Goal: Information Seeking & Learning: Learn about a topic

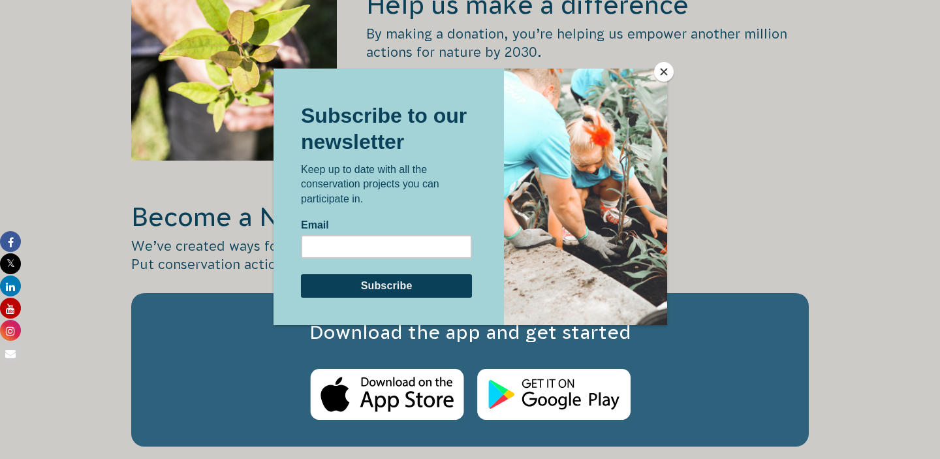
scroll to position [1850, 0]
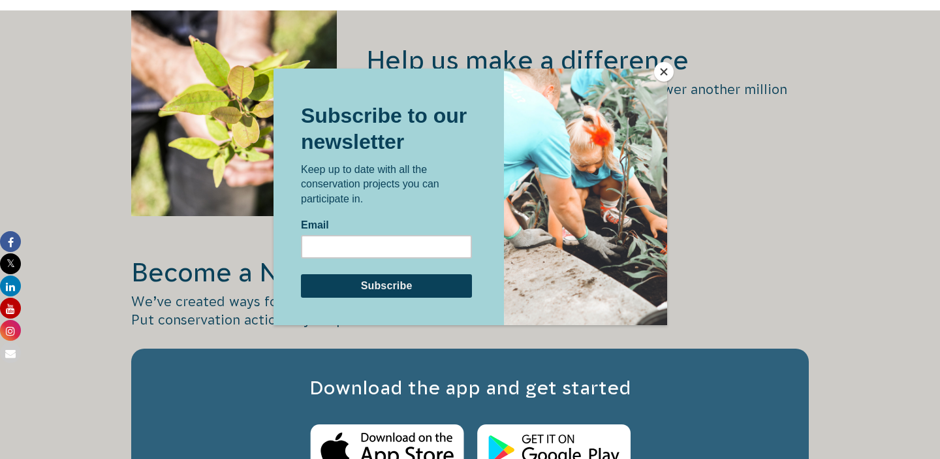
click at [666, 72] on button "Close" at bounding box center [664, 72] width 20 height 20
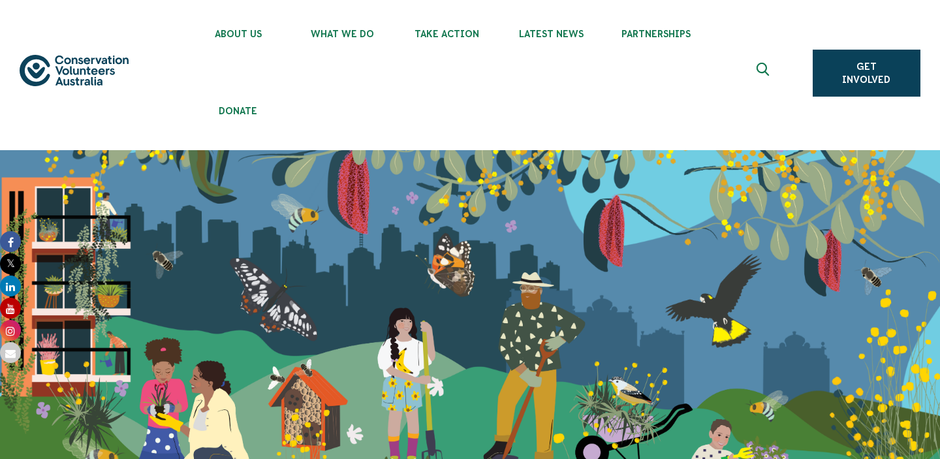
scroll to position [0, 0]
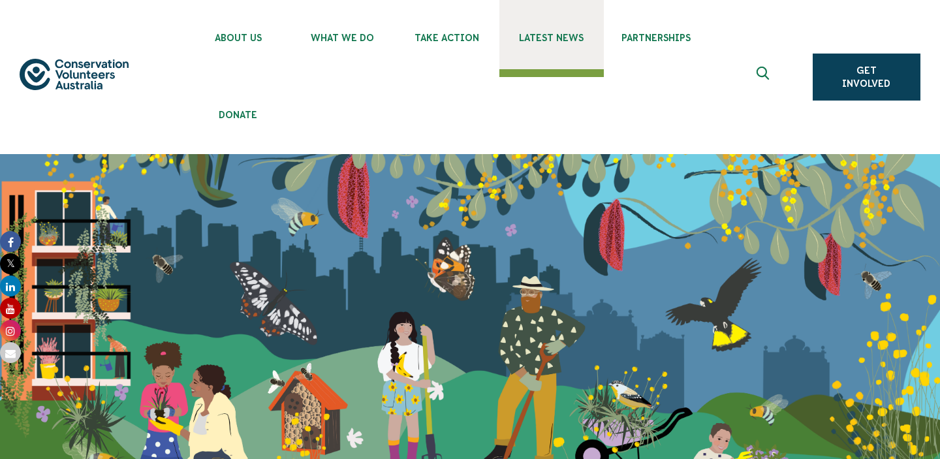
click at [570, 42] on span "Latest News" at bounding box center [551, 38] width 104 height 10
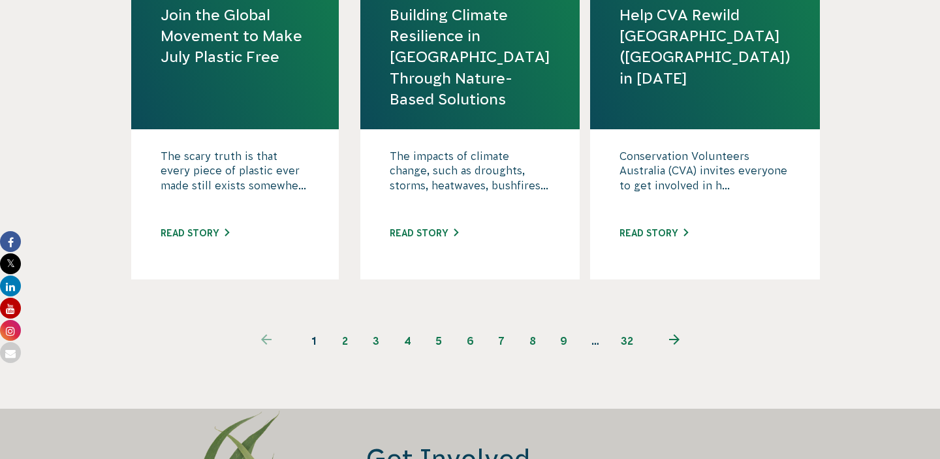
scroll to position [1826, 0]
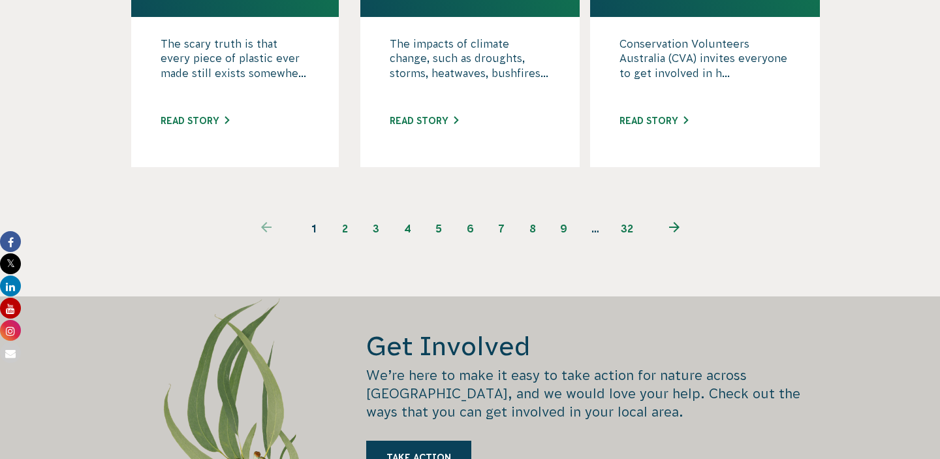
click at [341, 222] on link "2" at bounding box center [344, 228] width 31 height 31
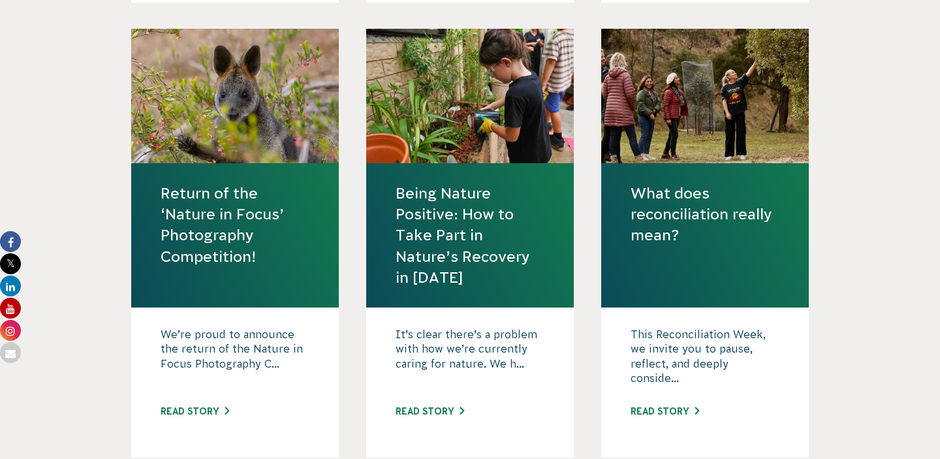
scroll to position [1688, 0]
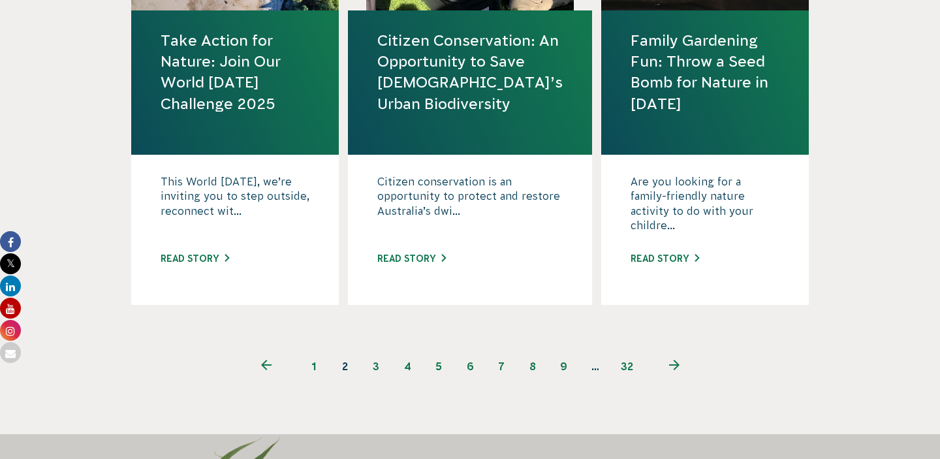
click at [372, 371] on link "3" at bounding box center [375, 365] width 31 height 31
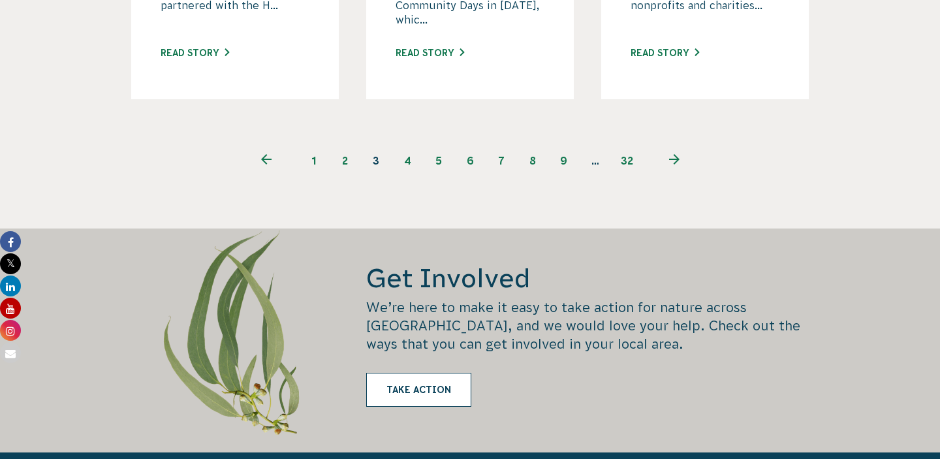
scroll to position [2028, 0]
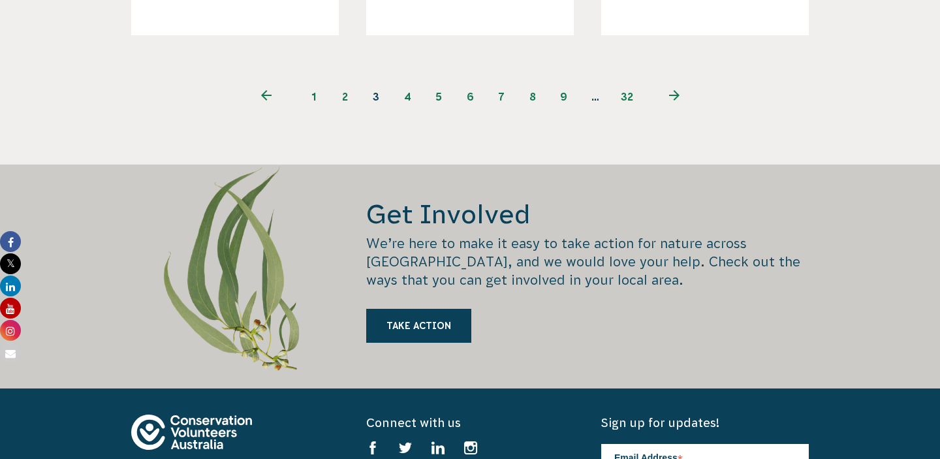
click at [411, 88] on link "4" at bounding box center [407, 96] width 31 height 31
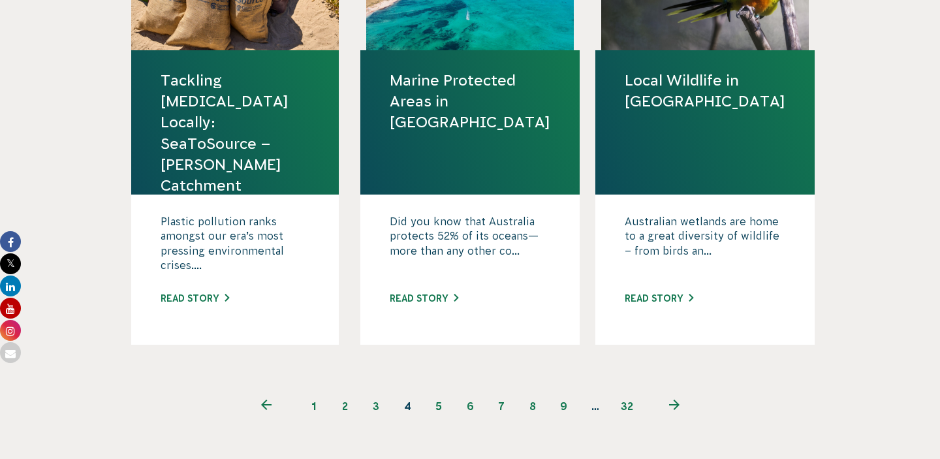
scroll to position [1649, 0]
click at [427, 407] on link "5" at bounding box center [438, 405] width 31 height 31
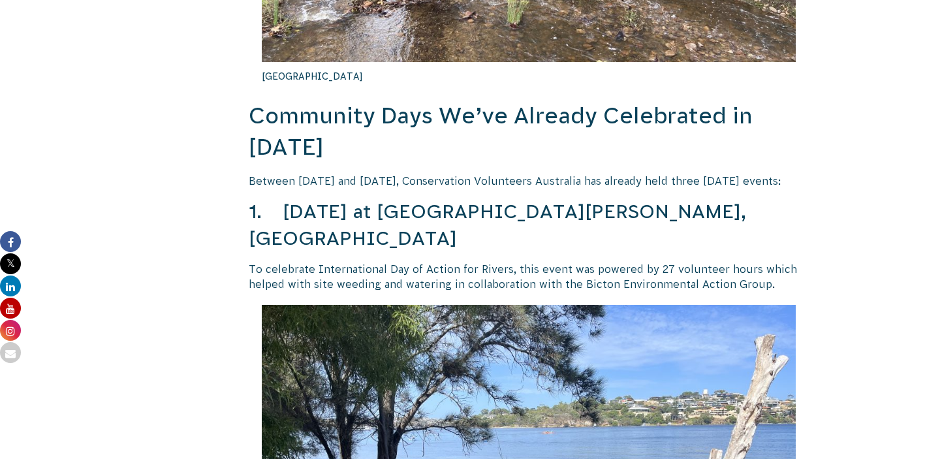
scroll to position [1222, 0]
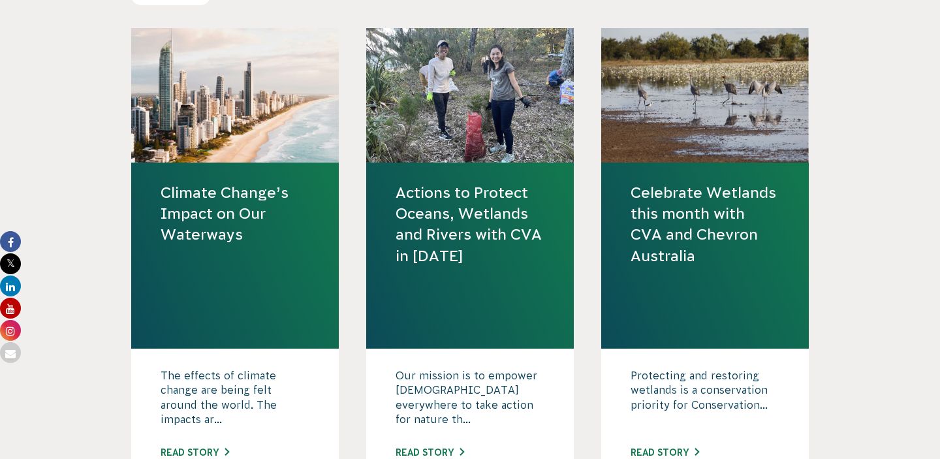
scroll to position [588, 0]
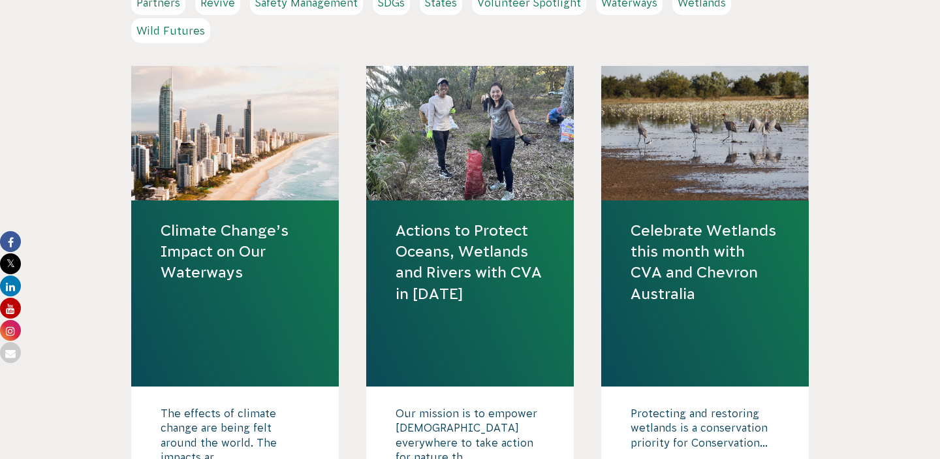
click at [505, 248] on link "Actions to Protect Oceans, Wetlands and Rivers with CVA in [DATE]" at bounding box center [470, 262] width 149 height 84
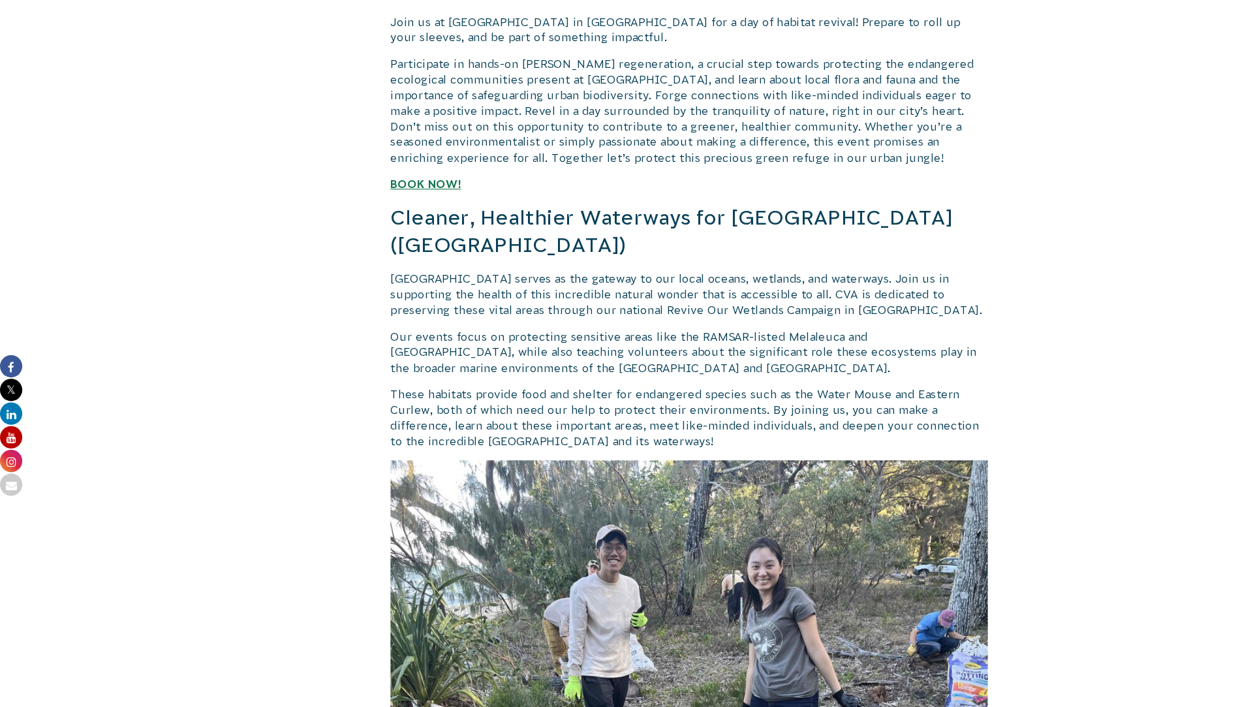
scroll to position [6335, 0]
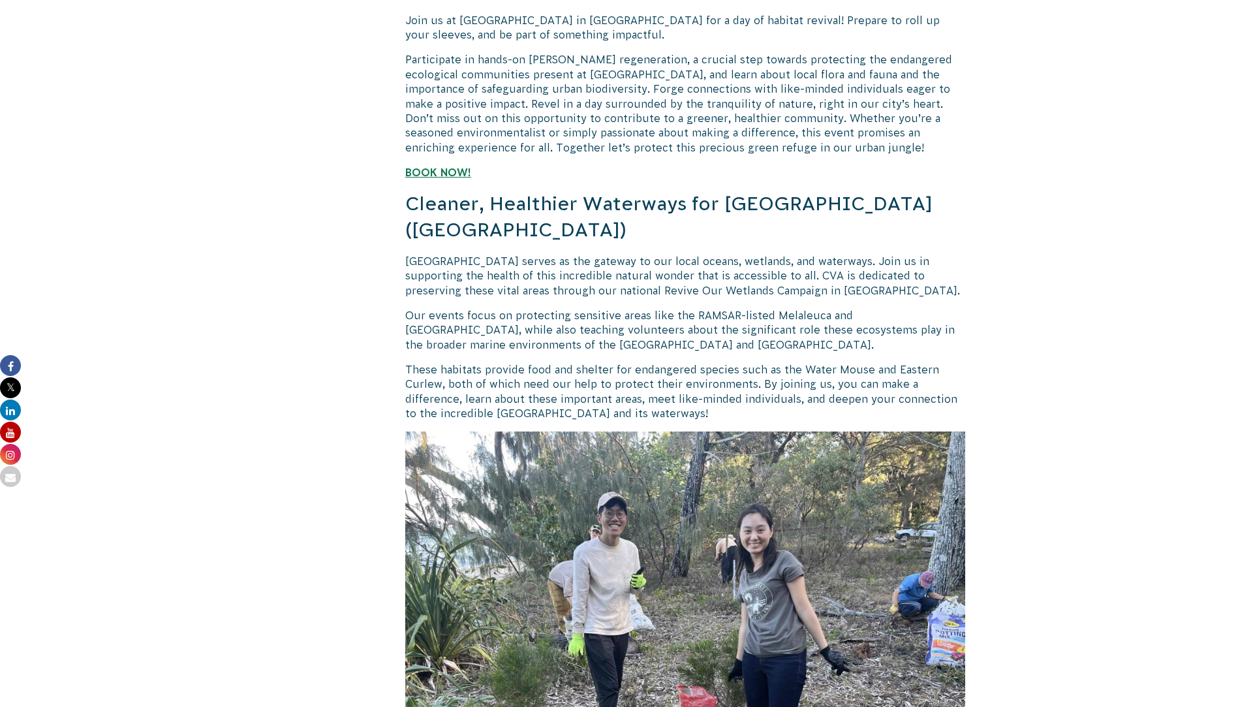
click at [929, 308] on p "Our events focus on protecting sensitive areas like the RAMSAR-listed Melaleuca…" at bounding box center [685, 330] width 560 height 44
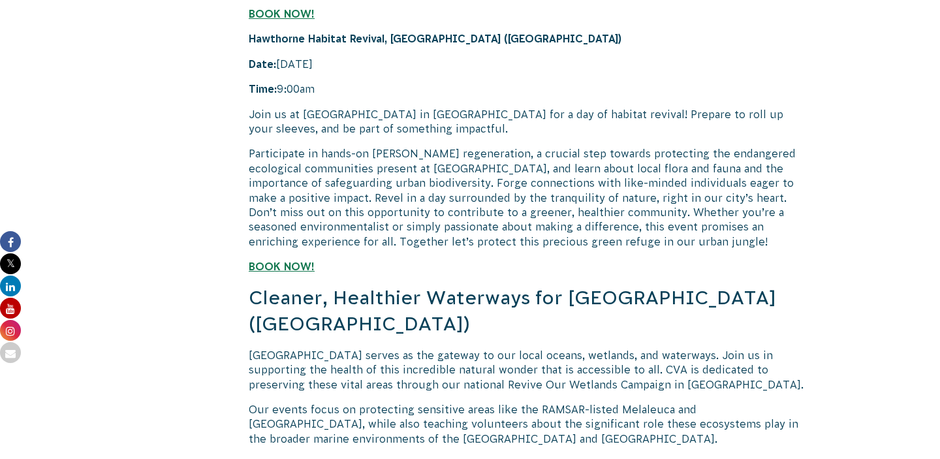
scroll to position [6319, 0]
